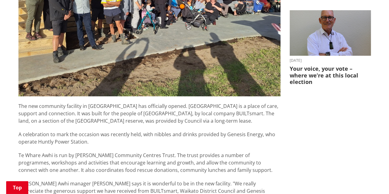
scroll to position [263, 0]
drag, startPoint x: 166, startPoint y: 91, endPoint x: 201, endPoint y: 89, distance: 34.5
click at [201, 102] on span "The new community facility in [GEOGRAPHIC_DATA] has officially opened. [GEOGRAP…" at bounding box center [148, 113] width 260 height 22
copy span "Te Whare Awhi"
drag, startPoint x: 82, startPoint y: 102, endPoint x: 14, endPoint y: 101, distance: 68.6
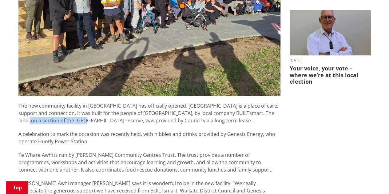
click at [14, 101] on div "Celebrating the new community hub in [GEOGRAPHIC_DATA] [DATE] Share Post The ne…" at bounding box center [149, 106] width 271 height 563
copy span "Huntly West Domain reserv"
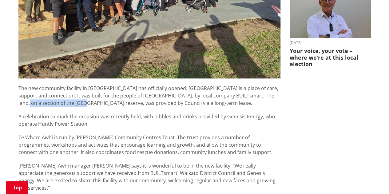
scroll to position [282, 0]
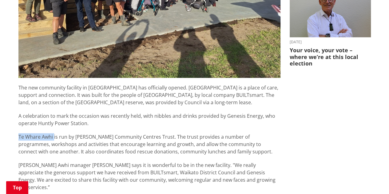
drag, startPoint x: 54, startPoint y: 121, endPoint x: 16, endPoint y: 122, distance: 38.2
click at [16, 122] on div "Celebrating the new community hub in [GEOGRAPHIC_DATA] [DATE] Share Post The ne…" at bounding box center [149, 88] width 271 height 563
copy span "Te Whare Awhi"
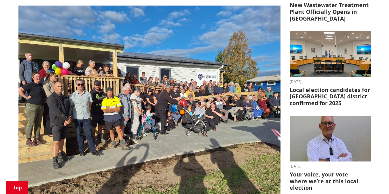
scroll to position [156, 0]
